Goal: Communication & Community: Answer question/provide support

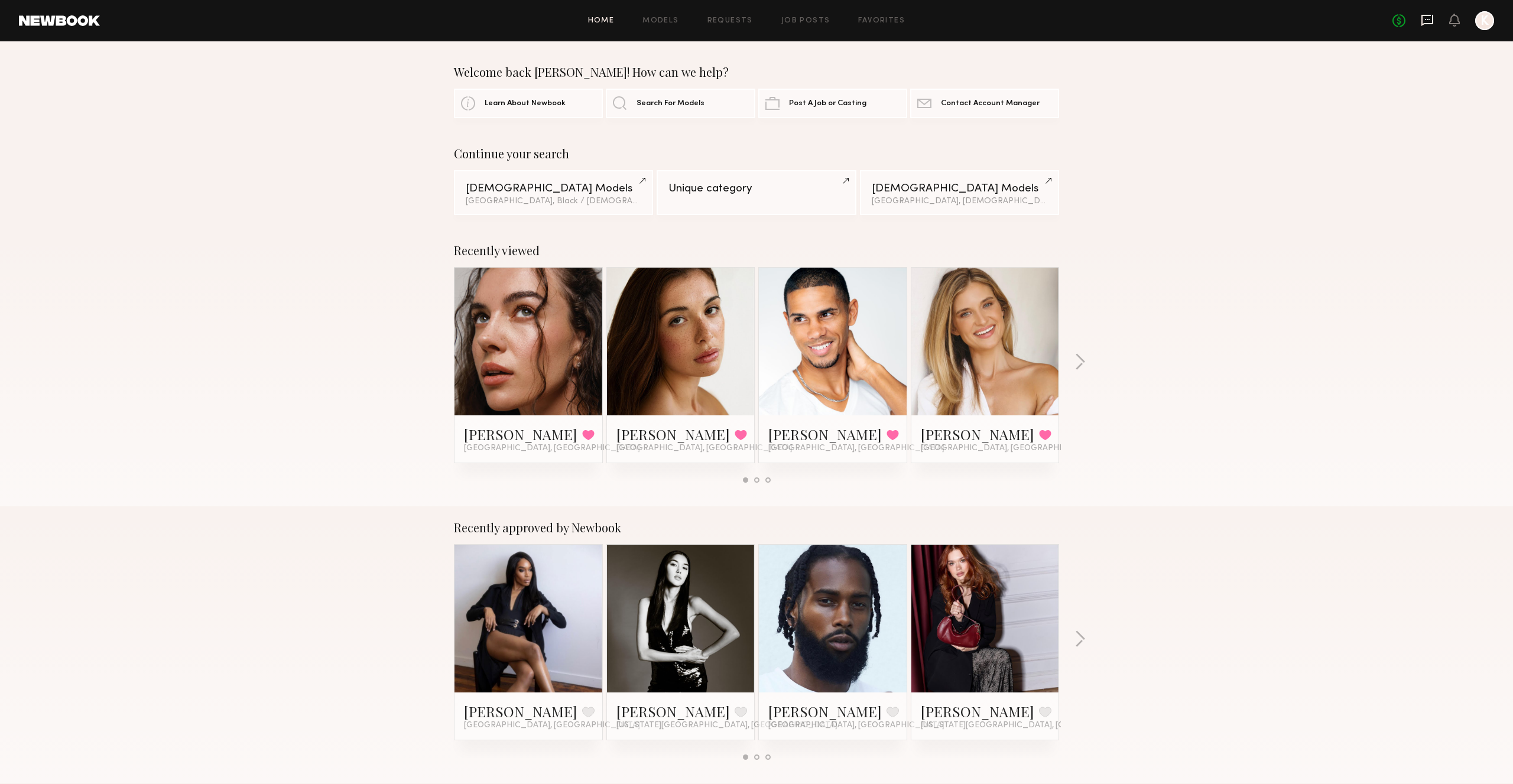
click at [1427, 19] on icon at bounding box center [1427, 20] width 5 height 1
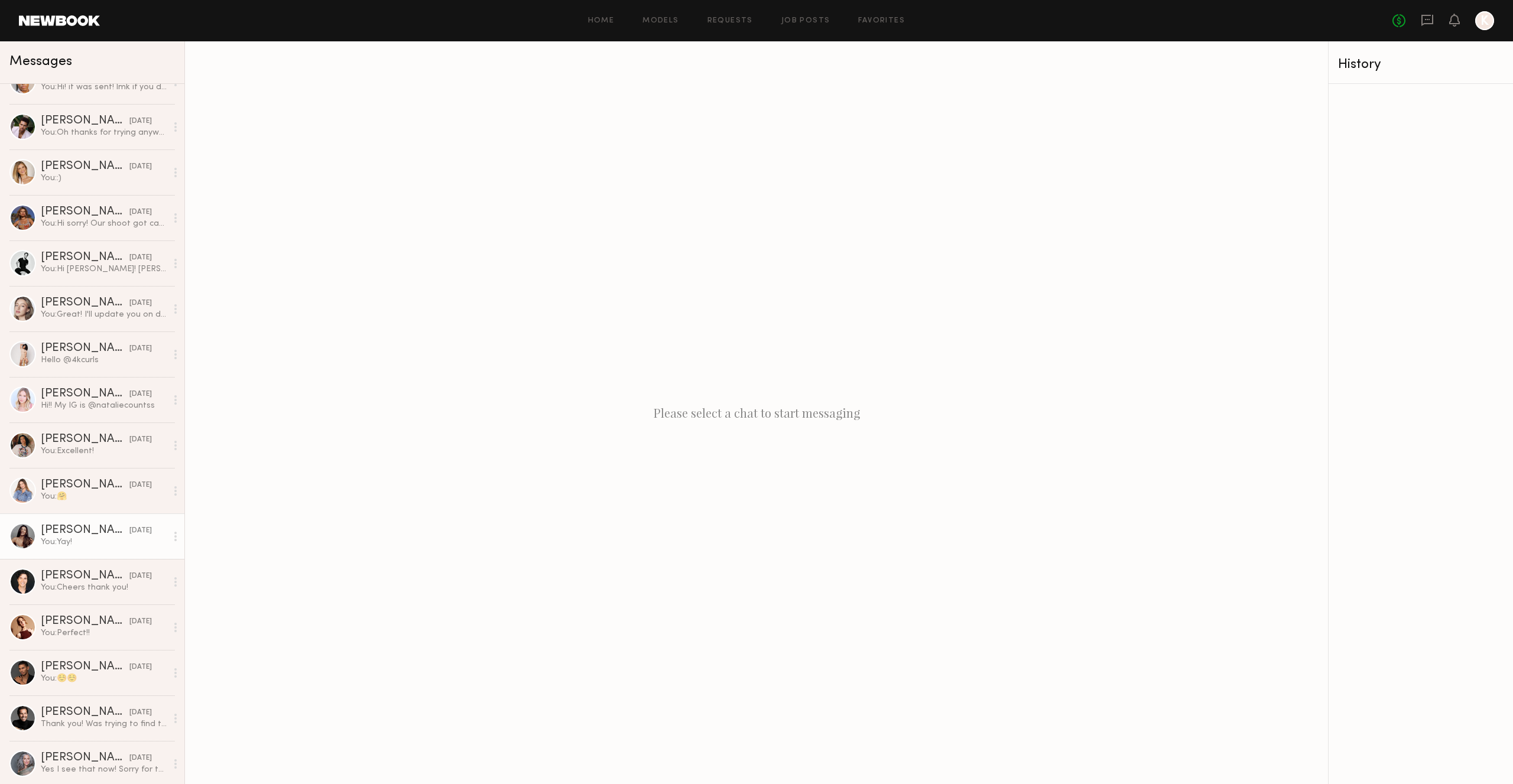
scroll to position [390, 0]
click at [134, 625] on div "[DATE]" at bounding box center [140, 620] width 22 height 11
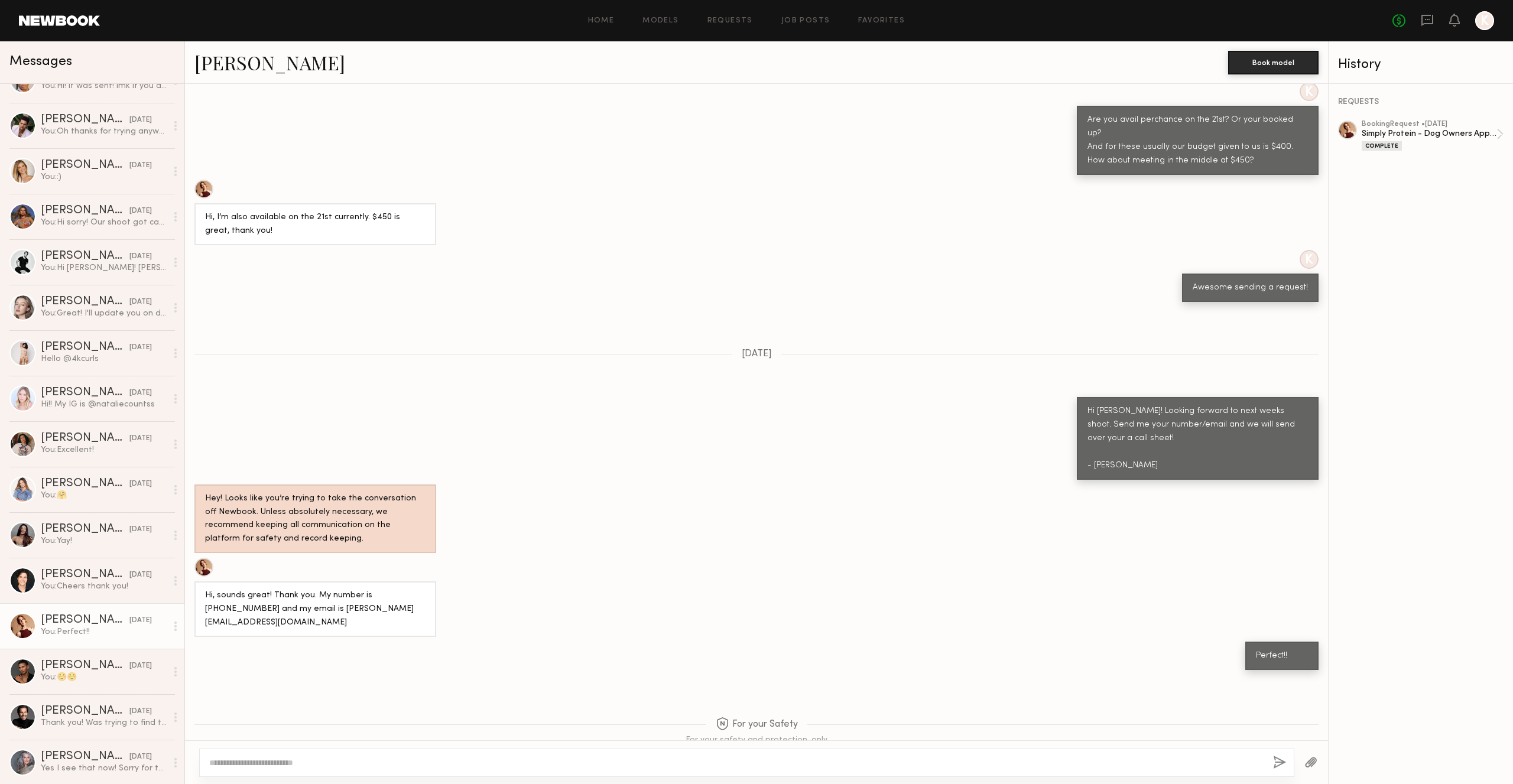
scroll to position [707, 0]
drag, startPoint x: 386, startPoint y: 579, endPoint x: 265, endPoint y: 578, distance: 121.0
click at [265, 590] on div "Hi, sounds great! Thank you. My number is [PHONE_NUMBER] and my email is [PERSO…" at bounding box center [315, 610] width 221 height 40
drag, startPoint x: 416, startPoint y: 564, endPoint x: 364, endPoint y: 563, distance: 52.0
click at [364, 590] on div "Hi, sounds great! Thank you. My number is [PHONE_NUMBER] and my email is [PERSO…" at bounding box center [315, 610] width 221 height 40
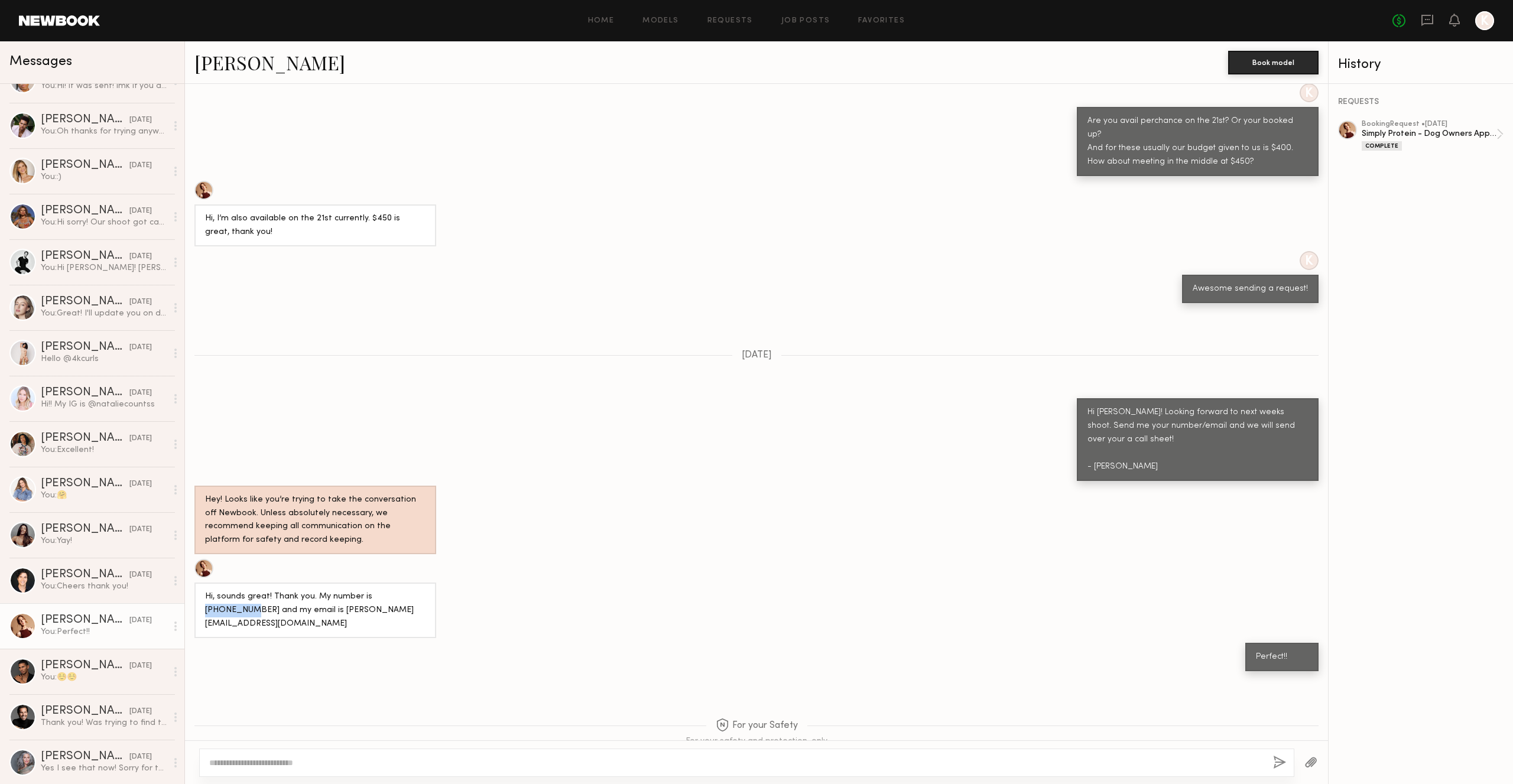
copy div "7275574867"
click at [390, 584] on div "Hi, sounds great! Thank you. My number is [PHONE_NUMBER] and my email is [PERSO…" at bounding box center [315, 610] width 242 height 55
drag, startPoint x: 354, startPoint y: 576, endPoint x: 265, endPoint y: 575, distance: 89.0
click at [265, 590] on div "Hi, sounds great! Thank you. My number is [PHONE_NUMBER] and my email is [PERSO…" at bounding box center [315, 610] width 221 height 40
copy div "[EMAIL_ADDRESS][DOMAIN_NAME]"
